Goal: Navigation & Orientation: Go to known website

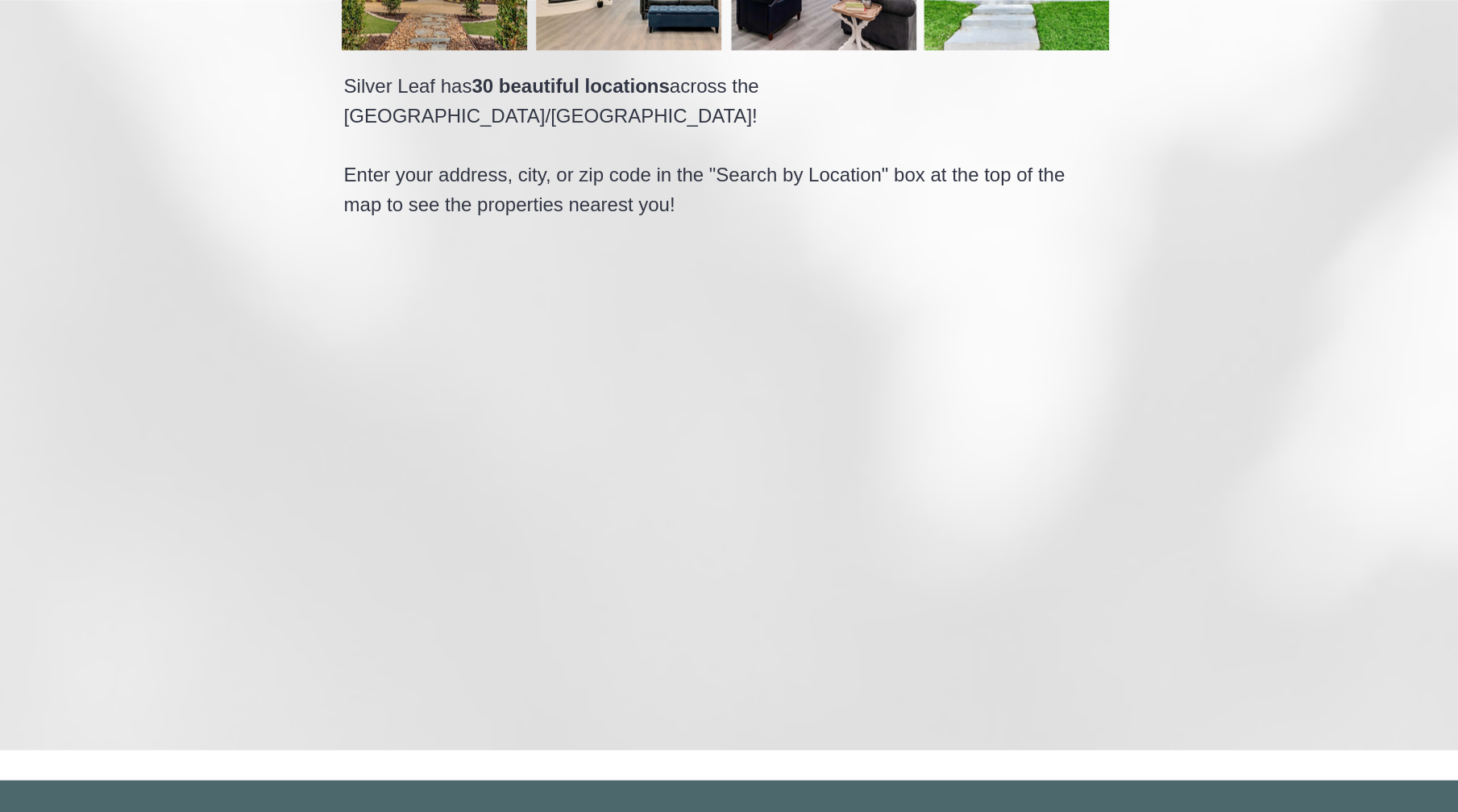
scroll to position [4597, 0]
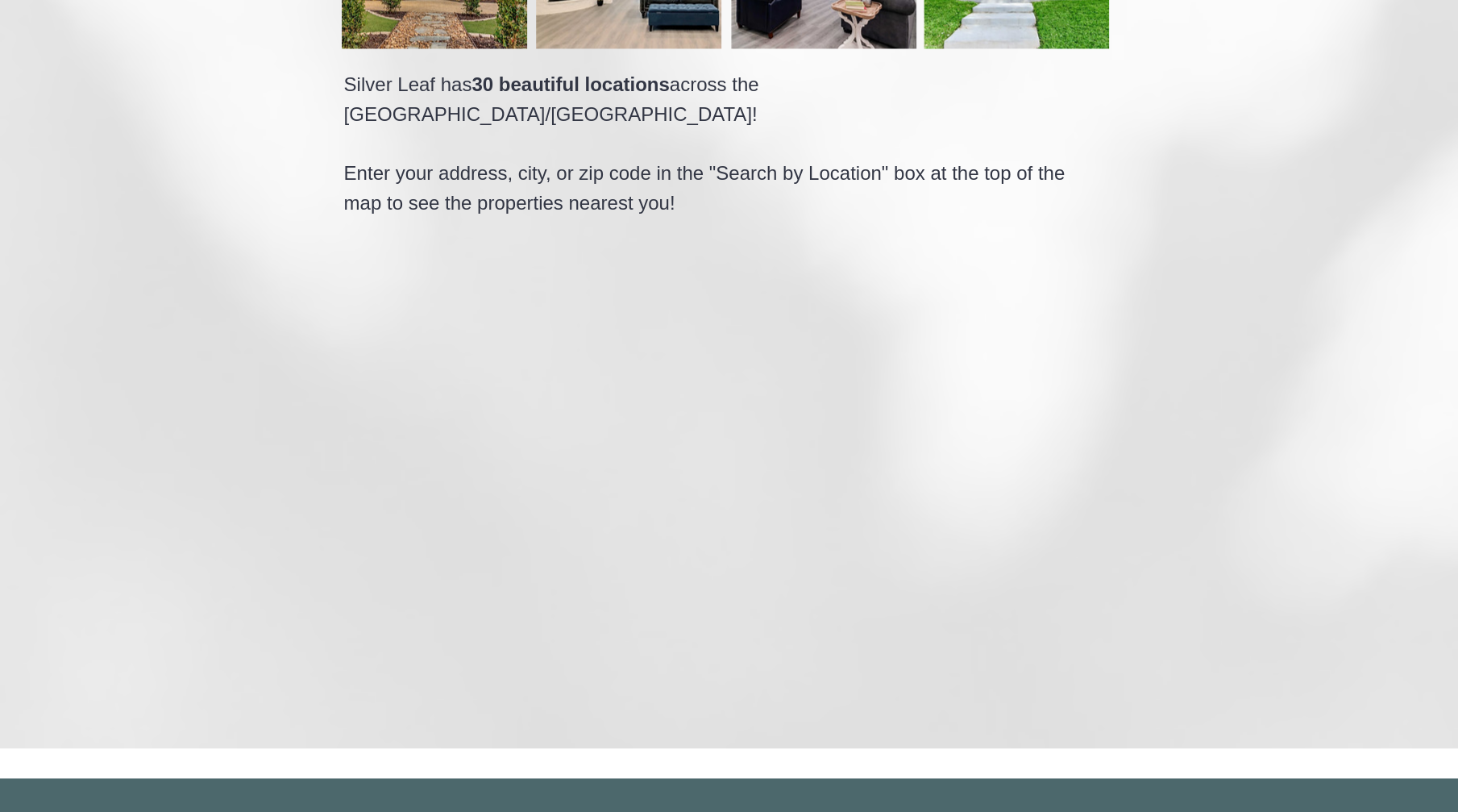
click at [175, 100] on img at bounding box center [729, 231] width 1458 height 1035
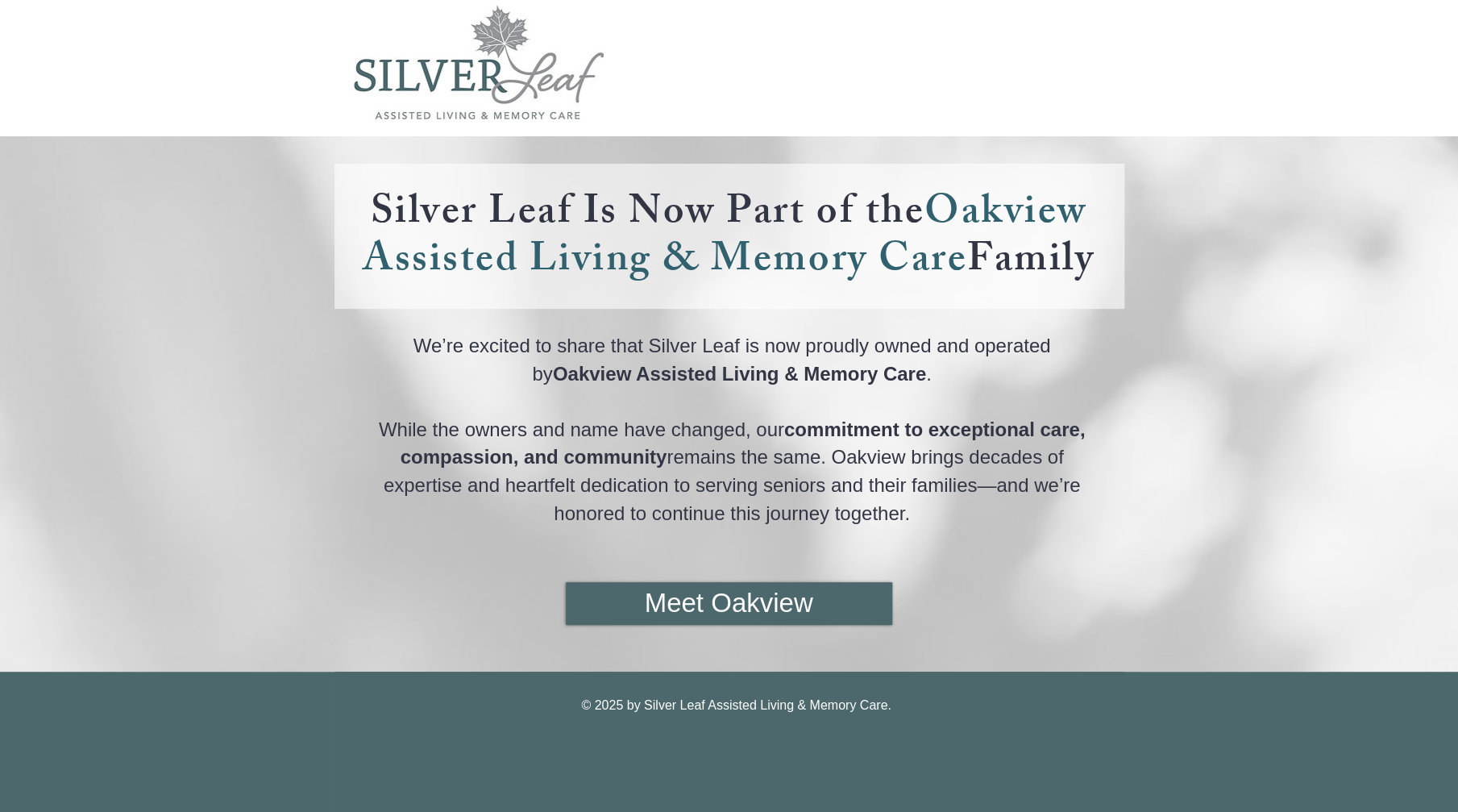
scroll to position [71, 0]
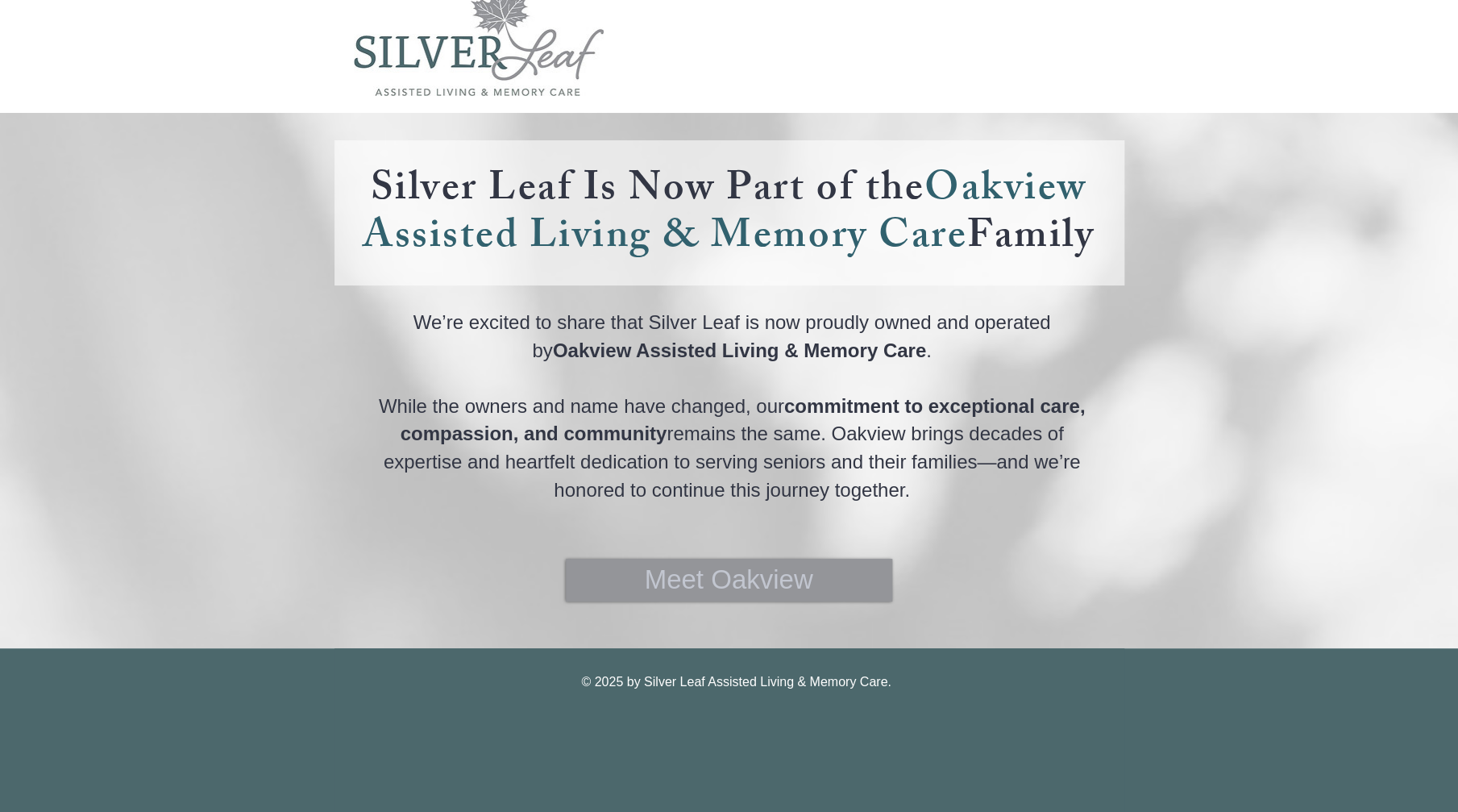
click at [820, 583] on link "Meet Oakview" at bounding box center [729, 580] width 326 height 43
